Goal: Information Seeking & Learning: Learn about a topic

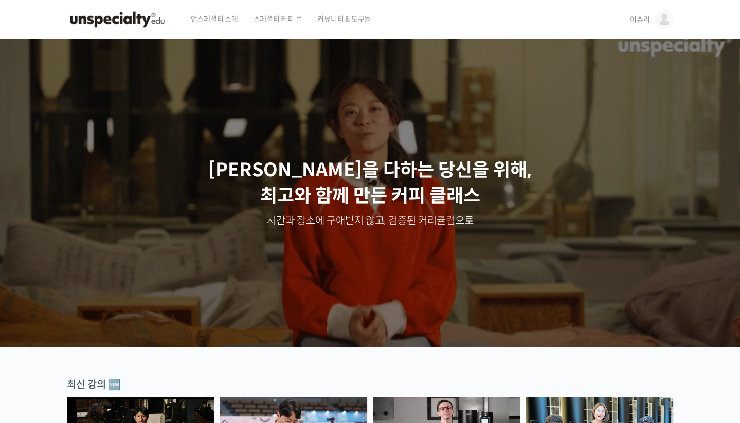
click at [645, 22] on span "이슈리" at bounding box center [640, 19] width 20 height 9
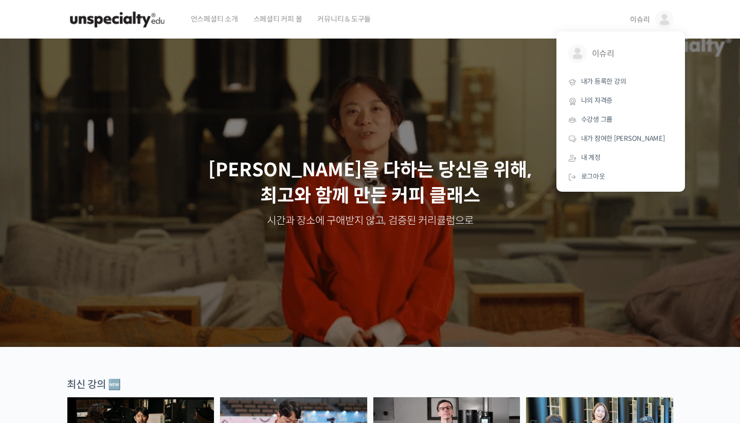
click at [417, 32] on div "언스페셜티 소개 스페셜티 커피 몰 커뮤니티 & 도구들" at bounding box center [401, 19] width 436 height 39
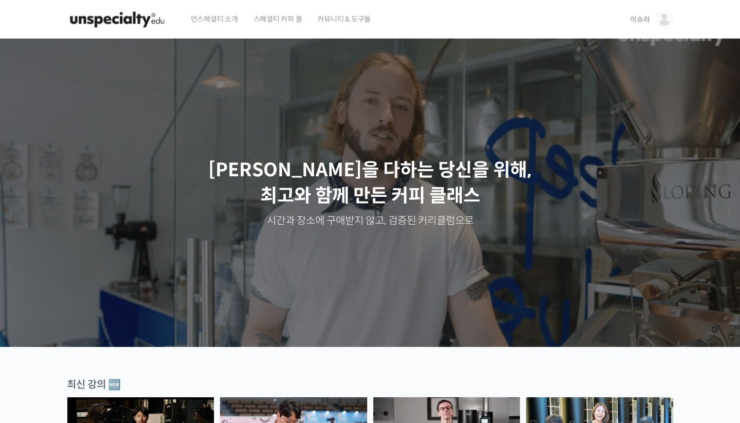
click at [640, 21] on span "이슈리" at bounding box center [640, 19] width 20 height 9
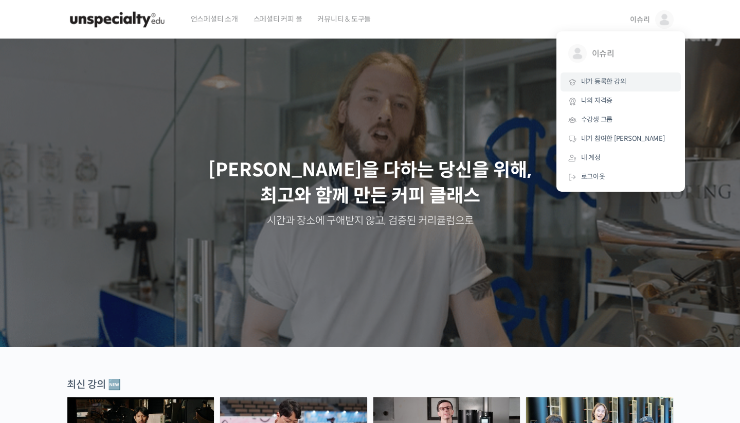
click at [630, 76] on link "내가 등록한 강의" at bounding box center [620, 81] width 120 height 19
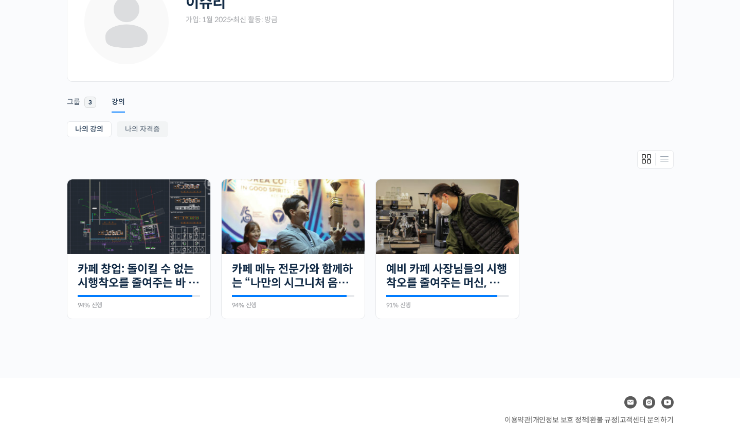
scroll to position [101, 0]
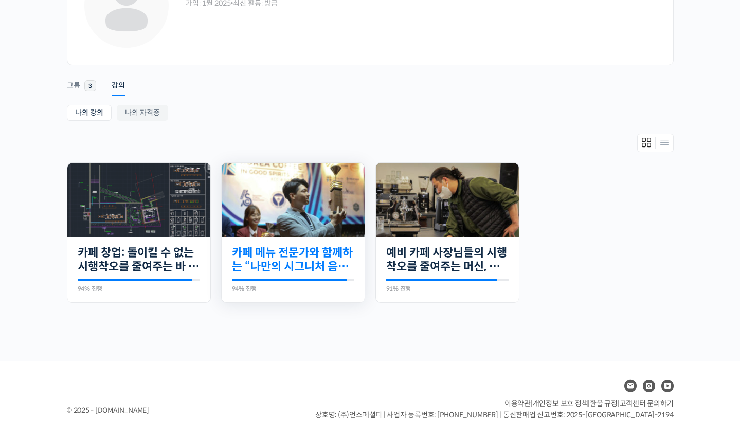
click at [293, 265] on link "카페 메뉴 전문가와 함께하는 “나만의 시그니처 음료” 만들기" at bounding box center [293, 260] width 122 height 28
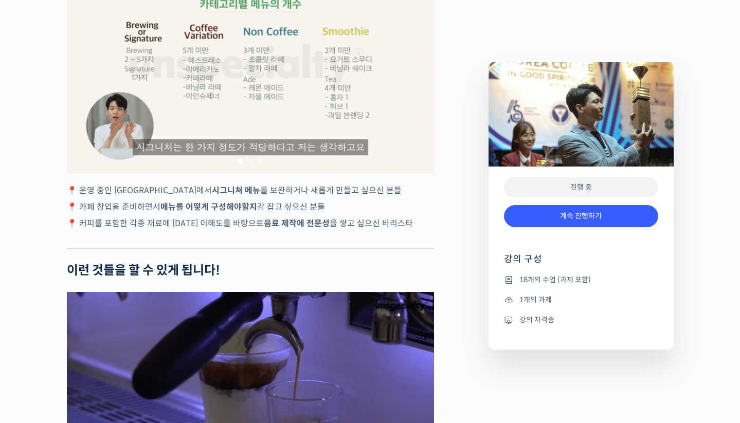
scroll to position [2019, 0]
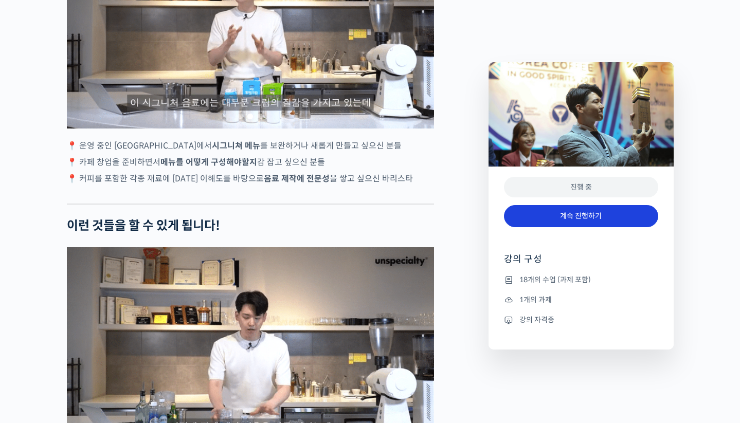
click at [623, 209] on link "계속 진행하기" at bounding box center [581, 216] width 154 height 22
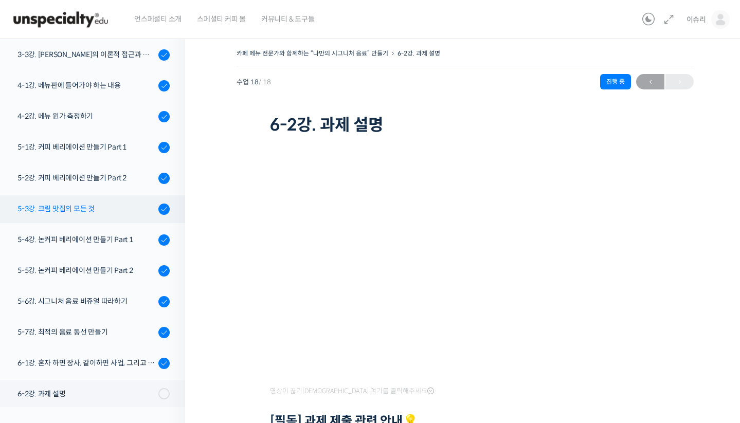
click at [97, 209] on div "5-3강. 크림 맛집의 모든 것" at bounding box center [86, 208] width 138 height 11
